Goal: Find specific page/section: Find specific page/section

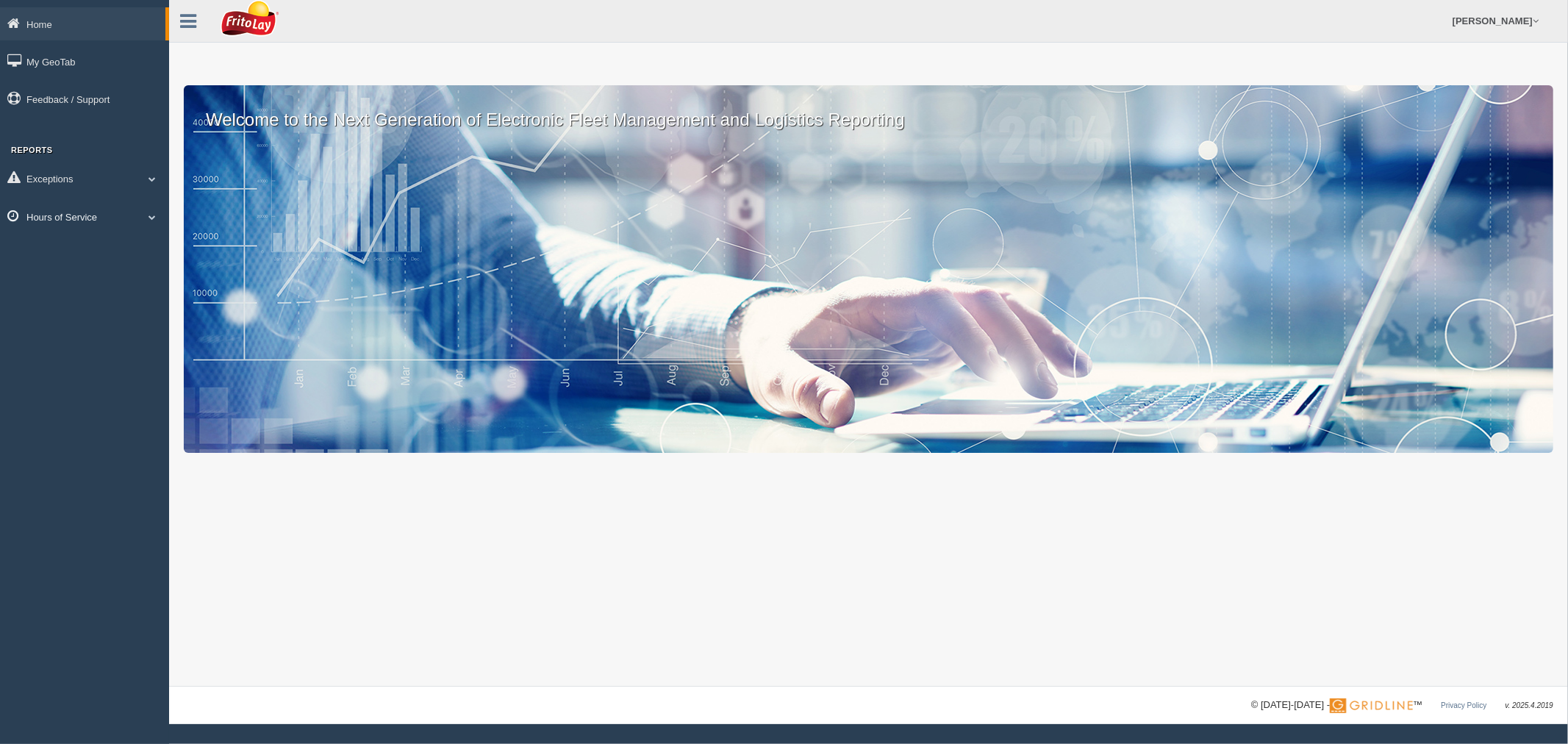
click at [67, 211] on link "Hours of Service" at bounding box center [84, 216] width 169 height 33
click at [84, 249] on link "HOS Explanation Reports" at bounding box center [96, 251] width 139 height 26
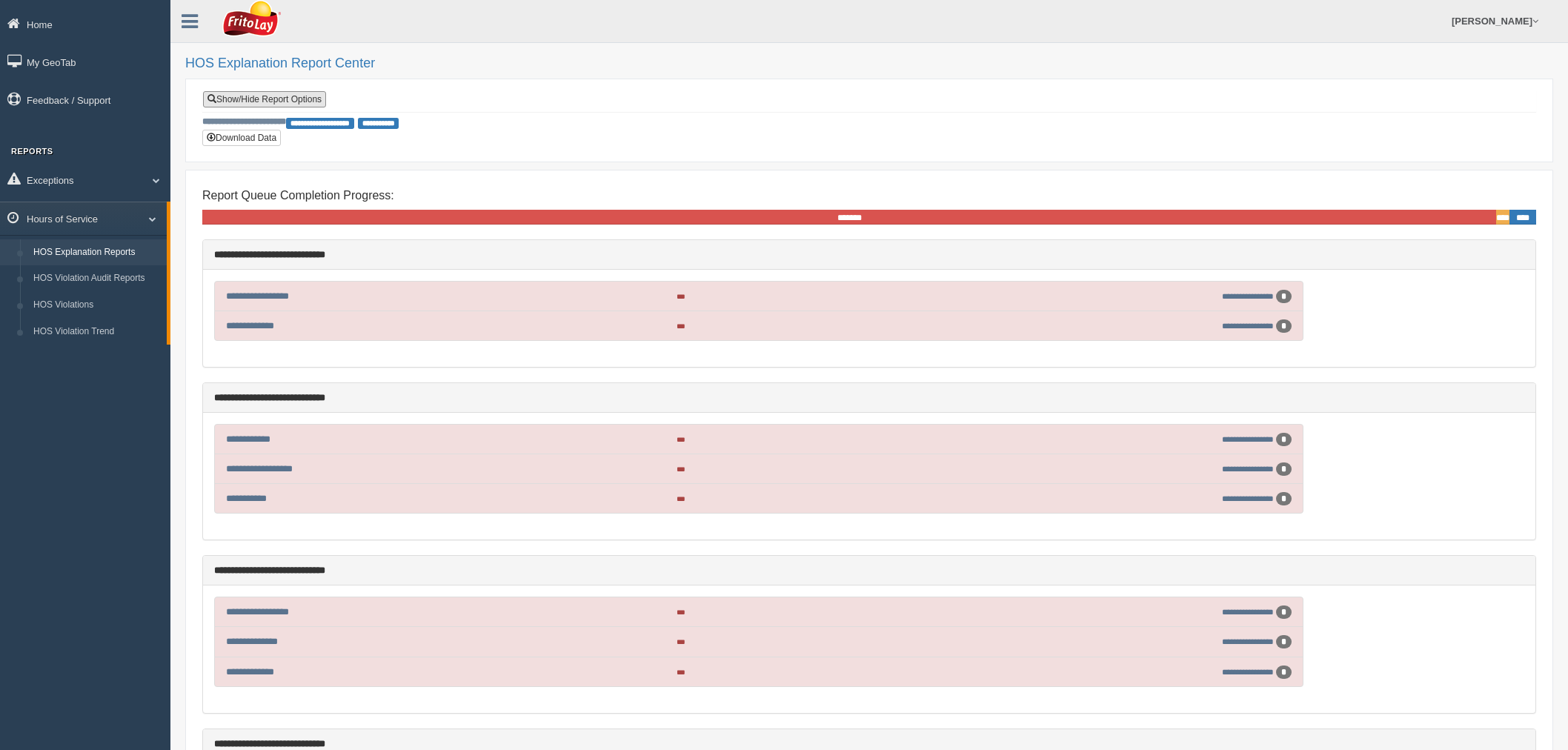
click at [299, 96] on link "Show/Hide Report Options" at bounding box center [265, 99] width 123 height 16
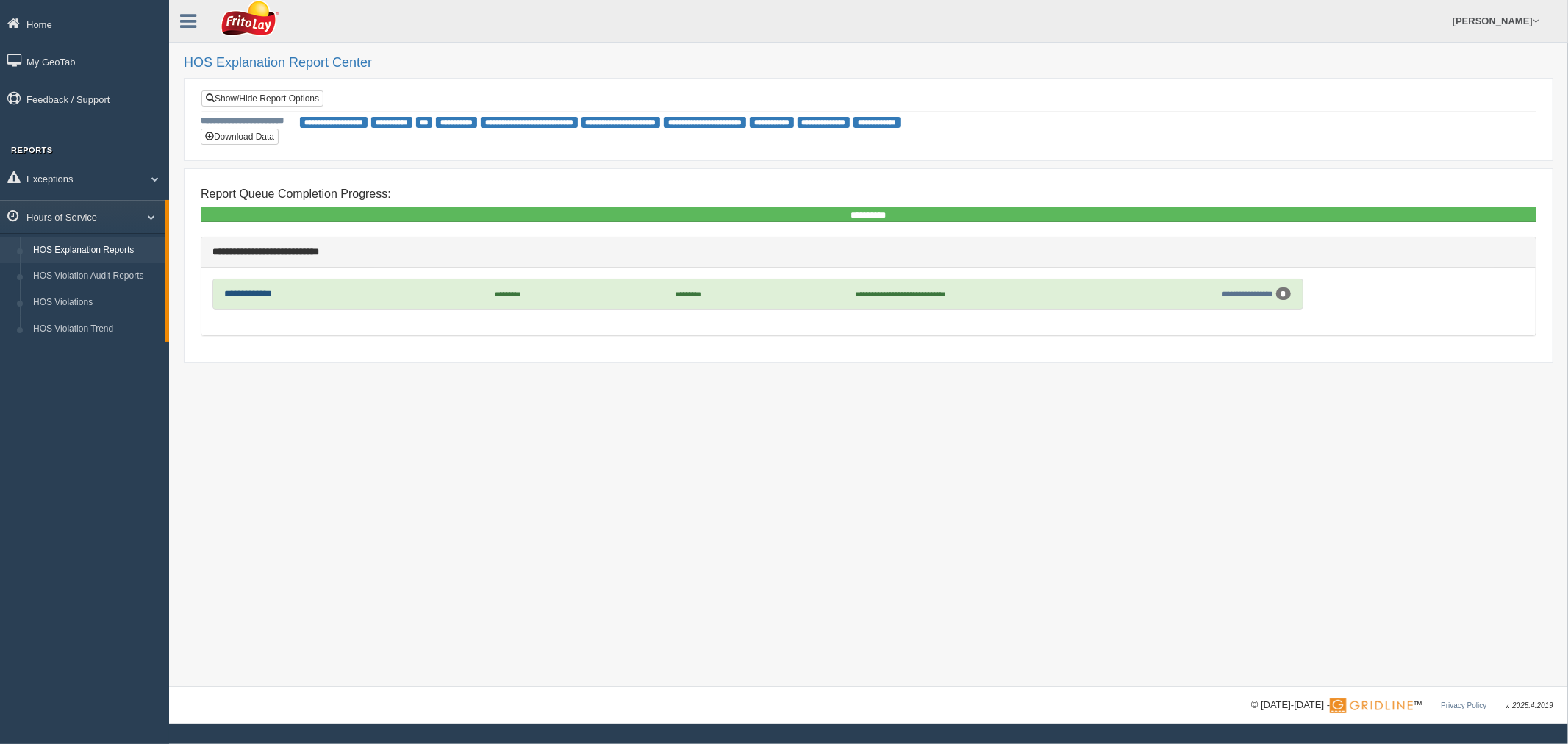
click at [253, 291] on link "**********" at bounding box center [248, 293] width 48 height 9
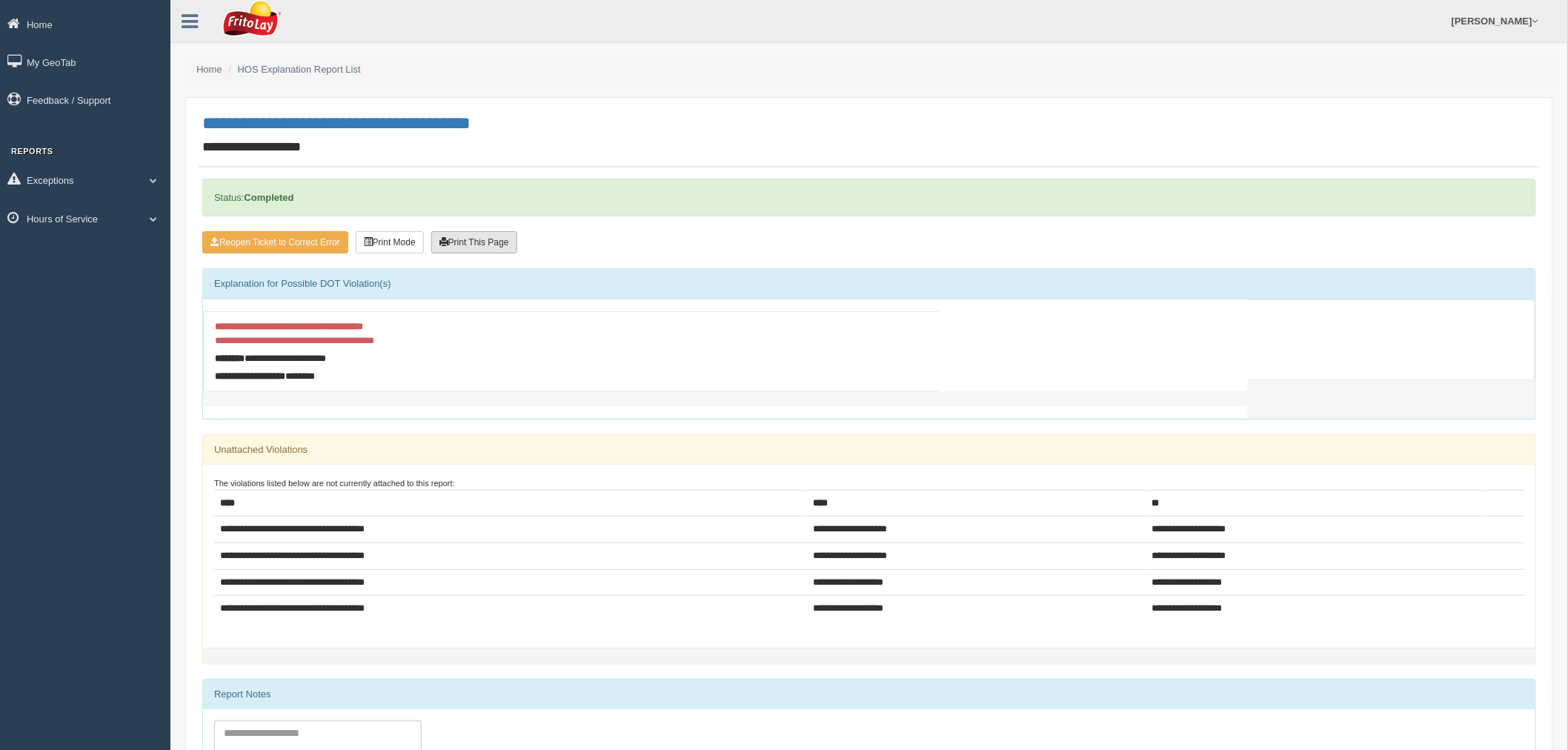
click at [483, 240] on button "Print This Page" at bounding box center [474, 242] width 86 height 23
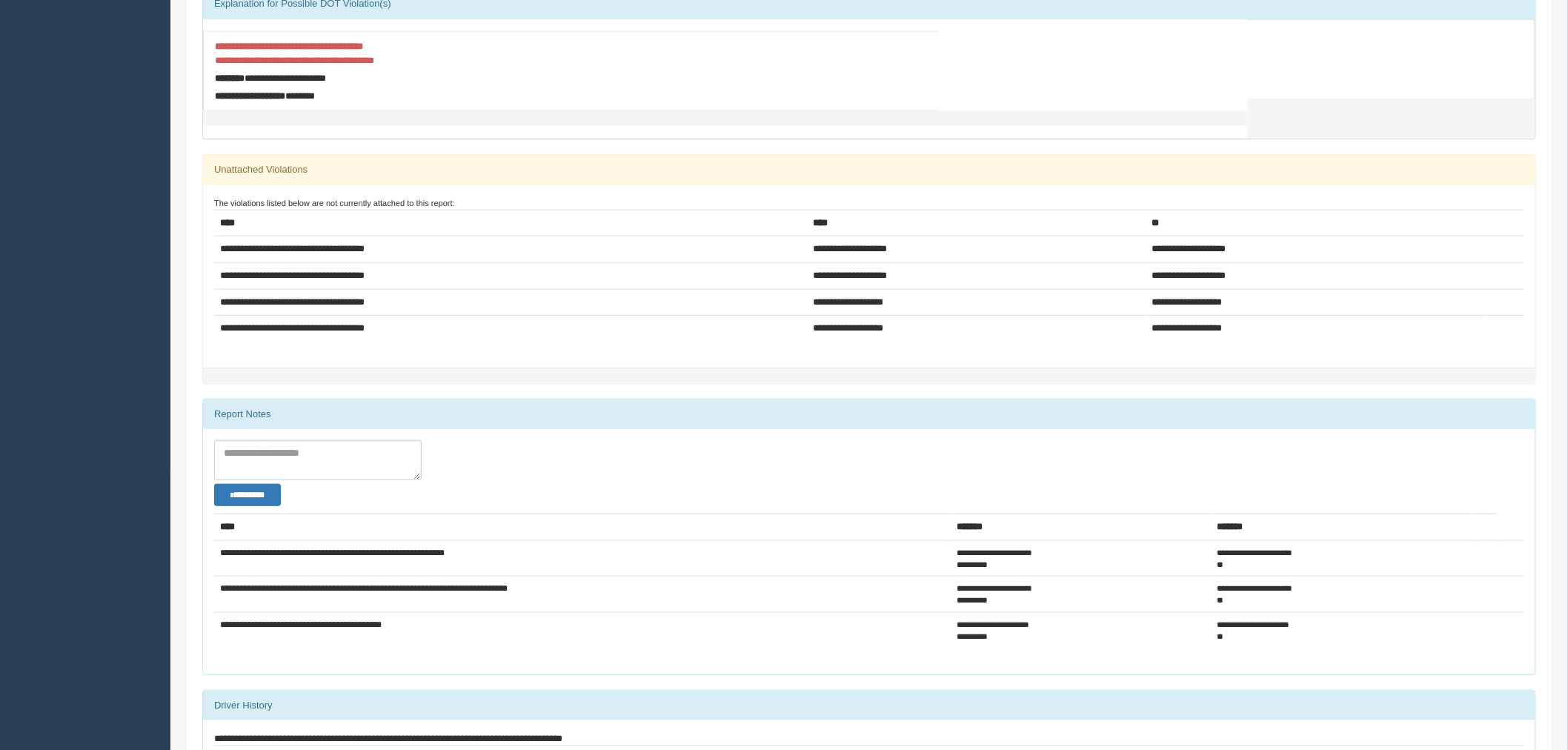
scroll to position [329, 0]
